Goal: Task Accomplishment & Management: Manage account settings

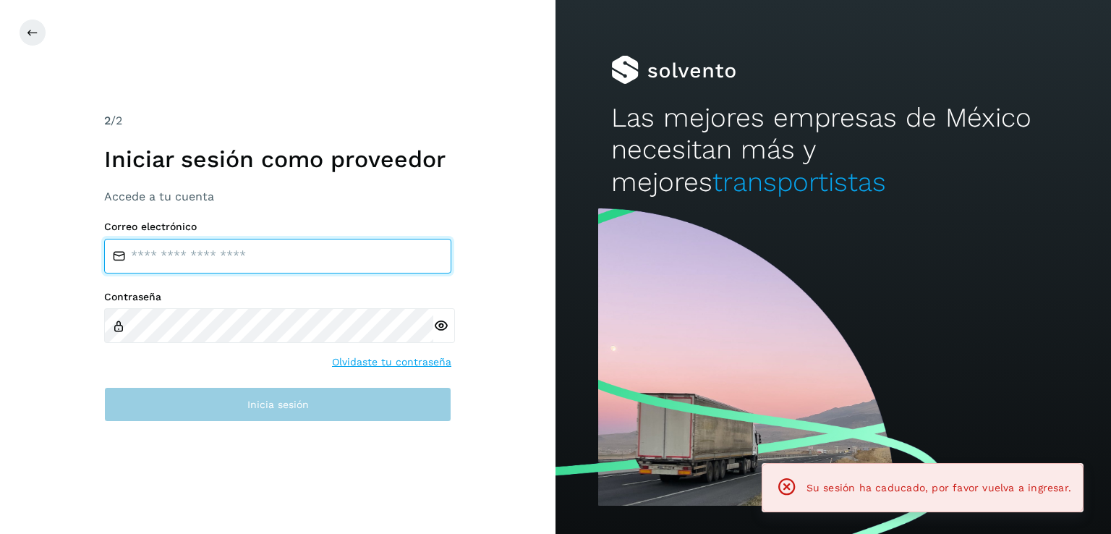
type input "**********"
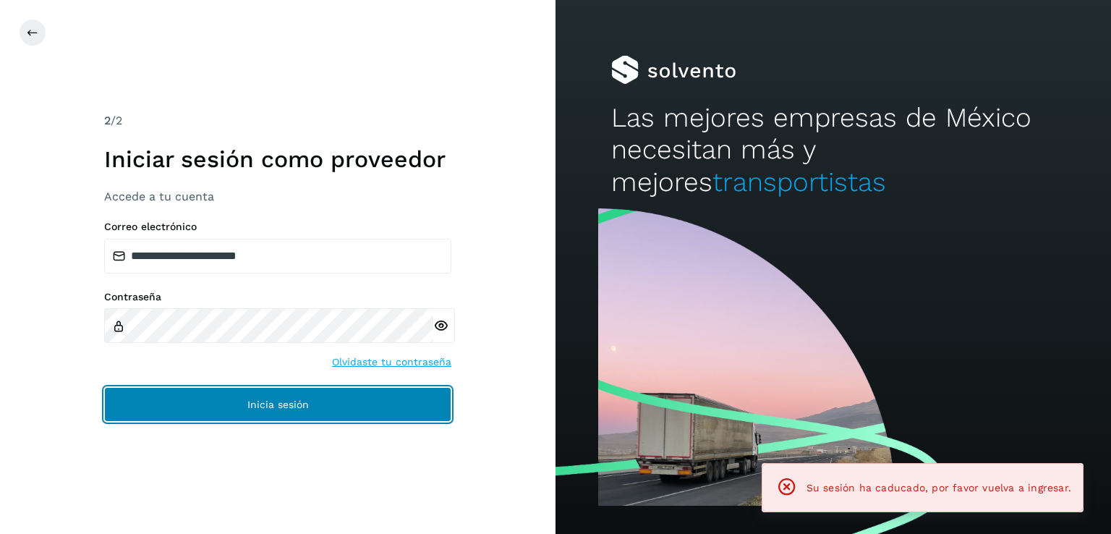
click at [234, 400] on button "Inicia sesión" at bounding box center [277, 404] width 347 height 35
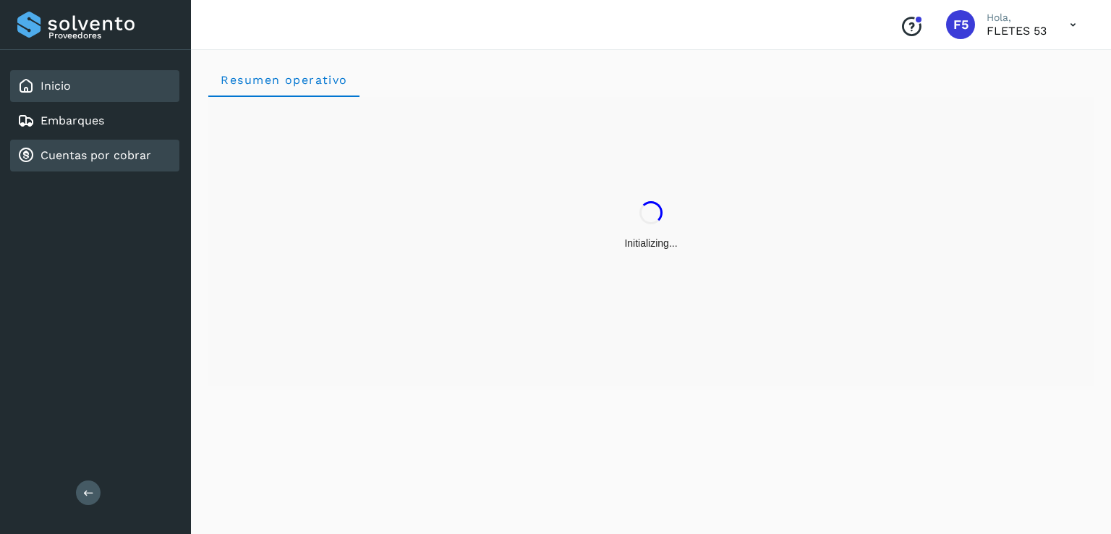
click at [122, 156] on link "Cuentas por cobrar" at bounding box center [96, 155] width 111 height 14
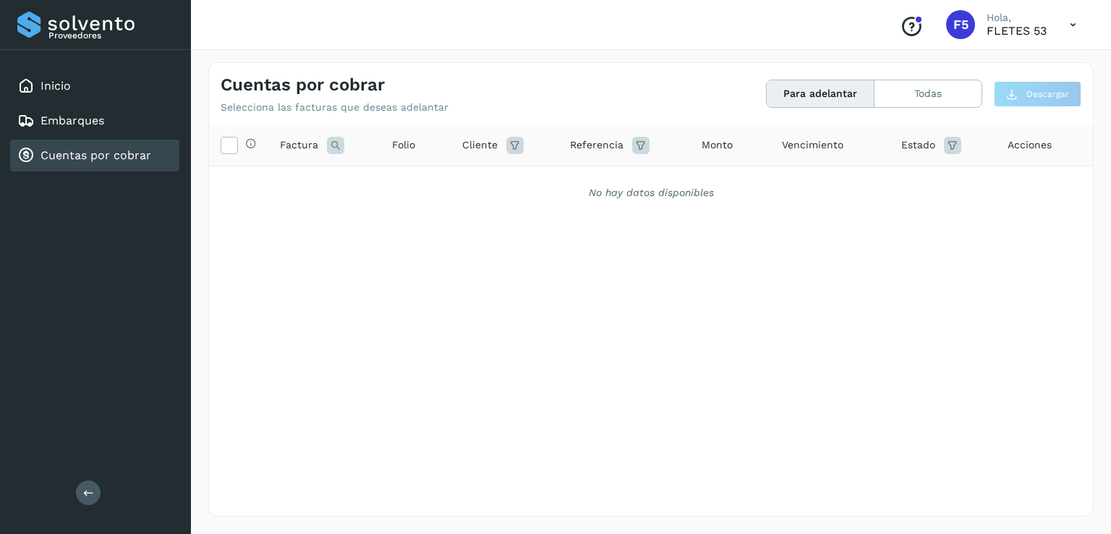
click at [122, 163] on div "Cuentas por cobrar" at bounding box center [94, 156] width 169 height 32
click at [97, 119] on link "Embarques" at bounding box center [73, 121] width 64 height 14
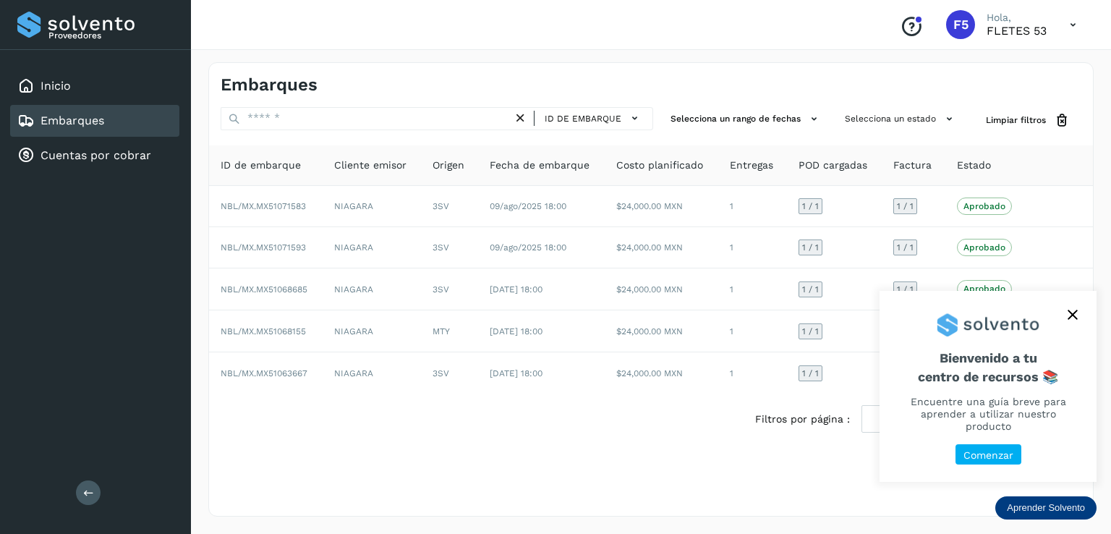
click at [1068, 320] on icon "close," at bounding box center [1071, 314] width 9 height 9
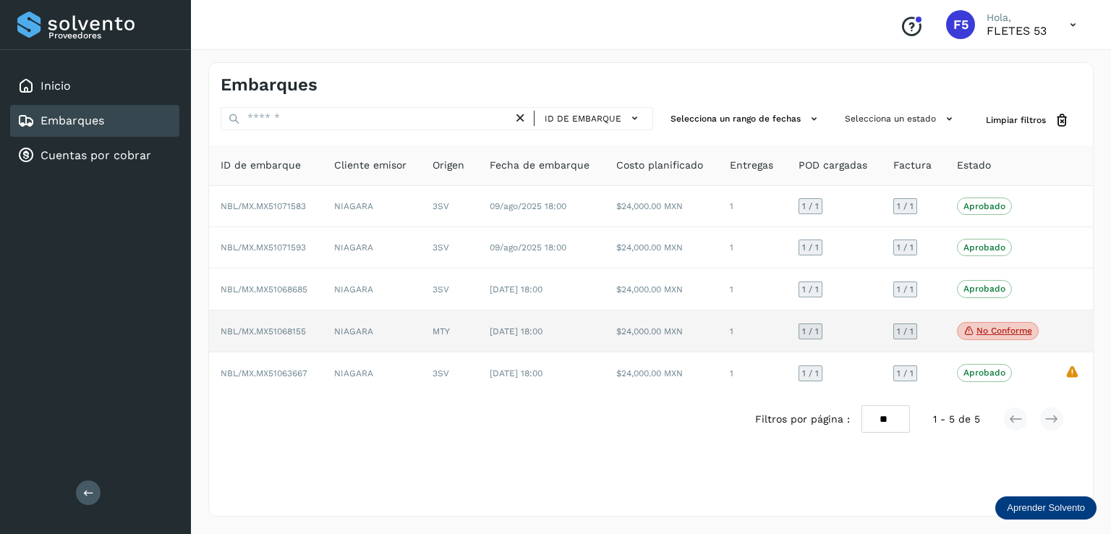
click at [664, 324] on td "$24,000.00 MXN" at bounding box center [662, 331] width 114 height 43
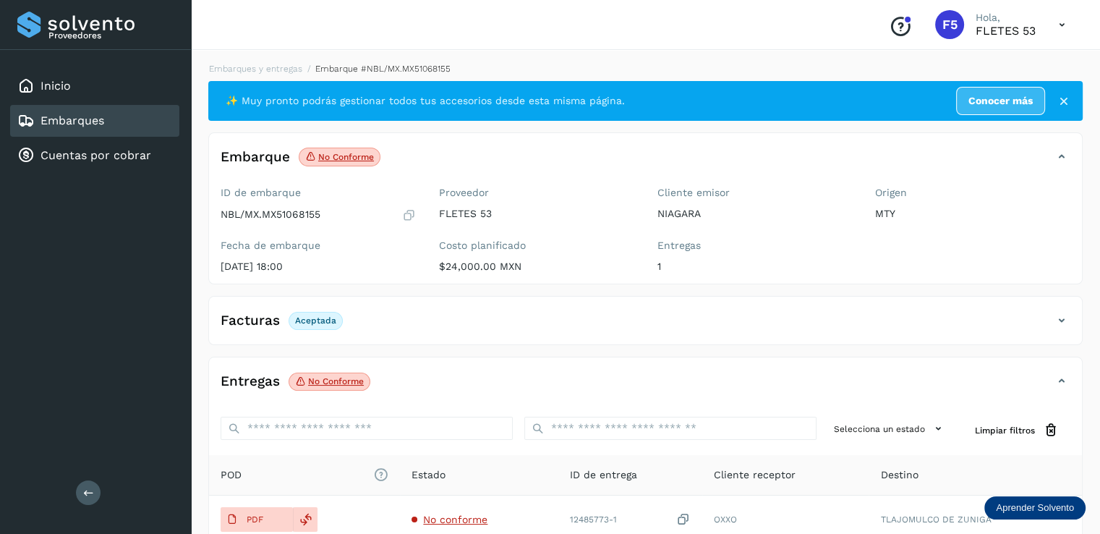
scroll to position [72, 0]
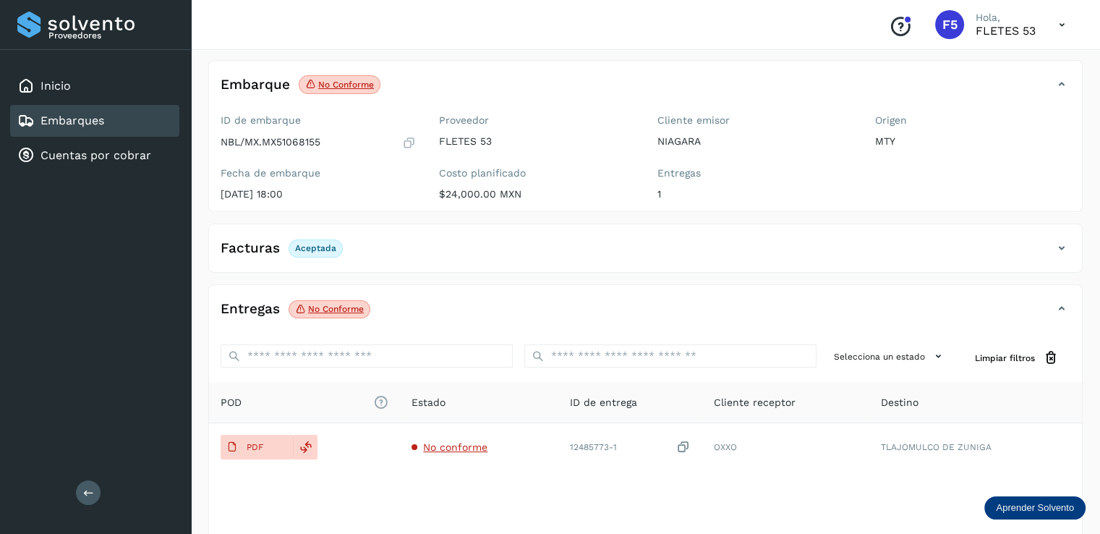
click at [261, 401] on span "POD El tamaño máximo de archivo es de 20 Mb." at bounding box center [305, 402] width 168 height 15
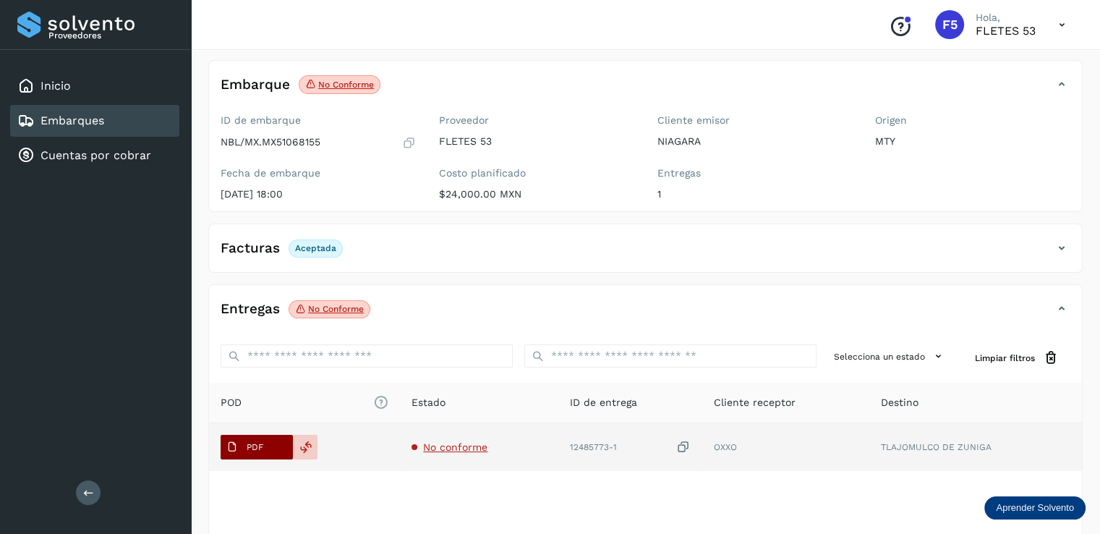
click at [257, 448] on p "PDF" at bounding box center [255, 447] width 17 height 10
click at [284, 446] on button "PDF" at bounding box center [257, 447] width 72 height 25
click at [304, 440] on icon at bounding box center [305, 446] width 13 height 13
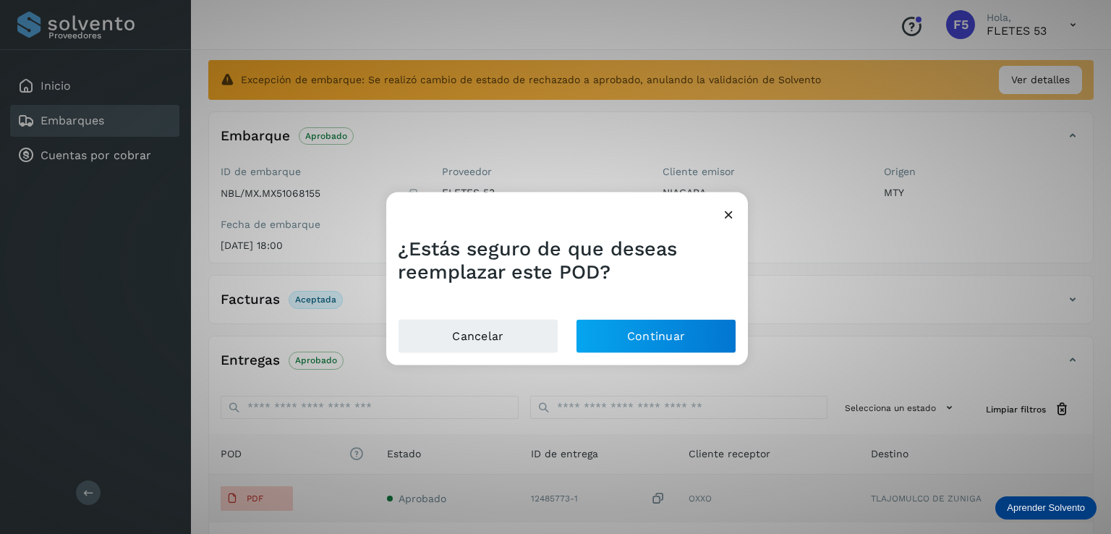
click at [724, 213] on icon at bounding box center [728, 214] width 15 height 15
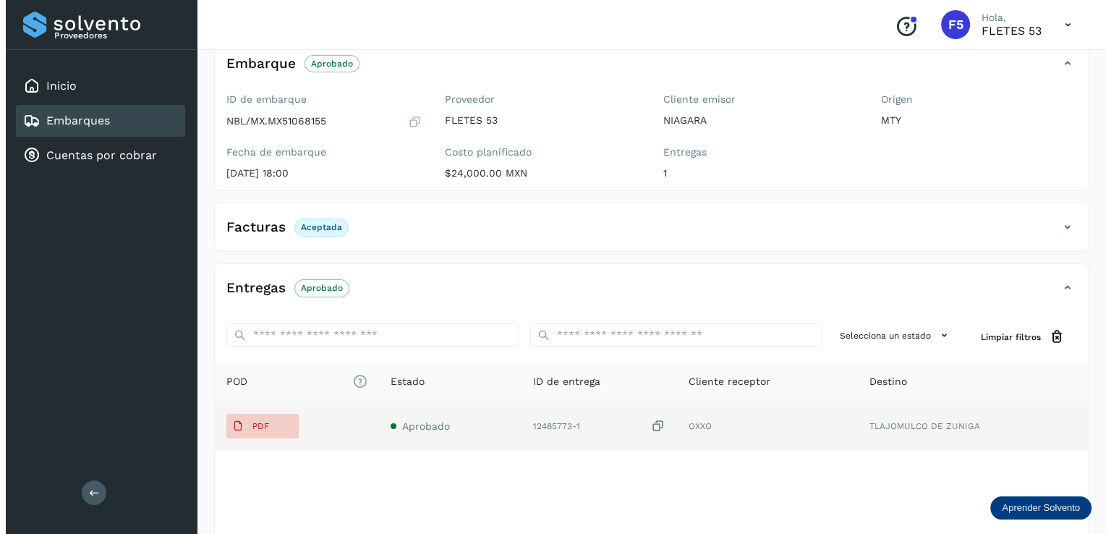
scroll to position [0, 0]
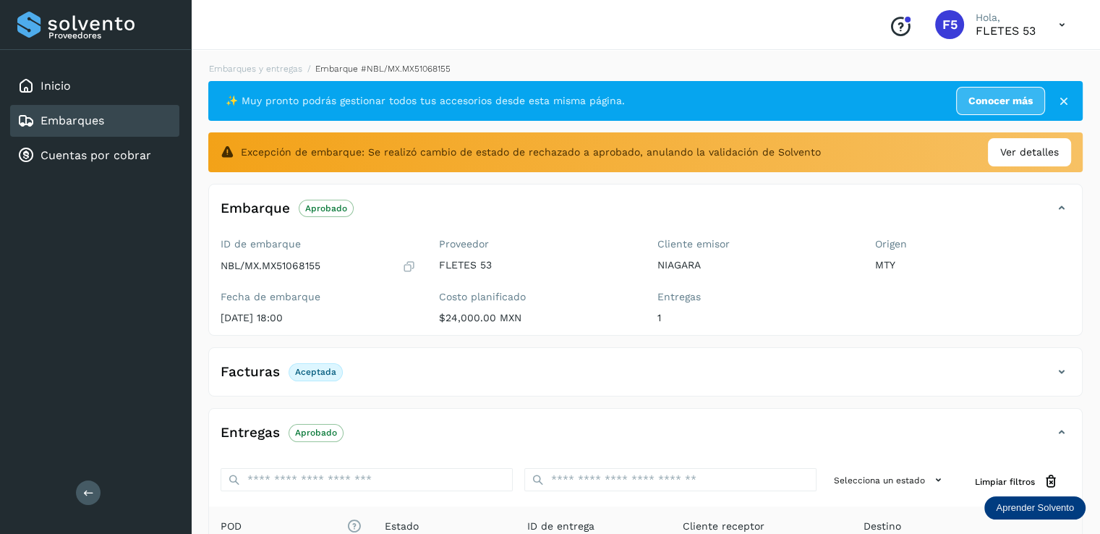
click at [119, 116] on div "Embarques" at bounding box center [94, 121] width 169 height 32
